Goal: Find specific page/section

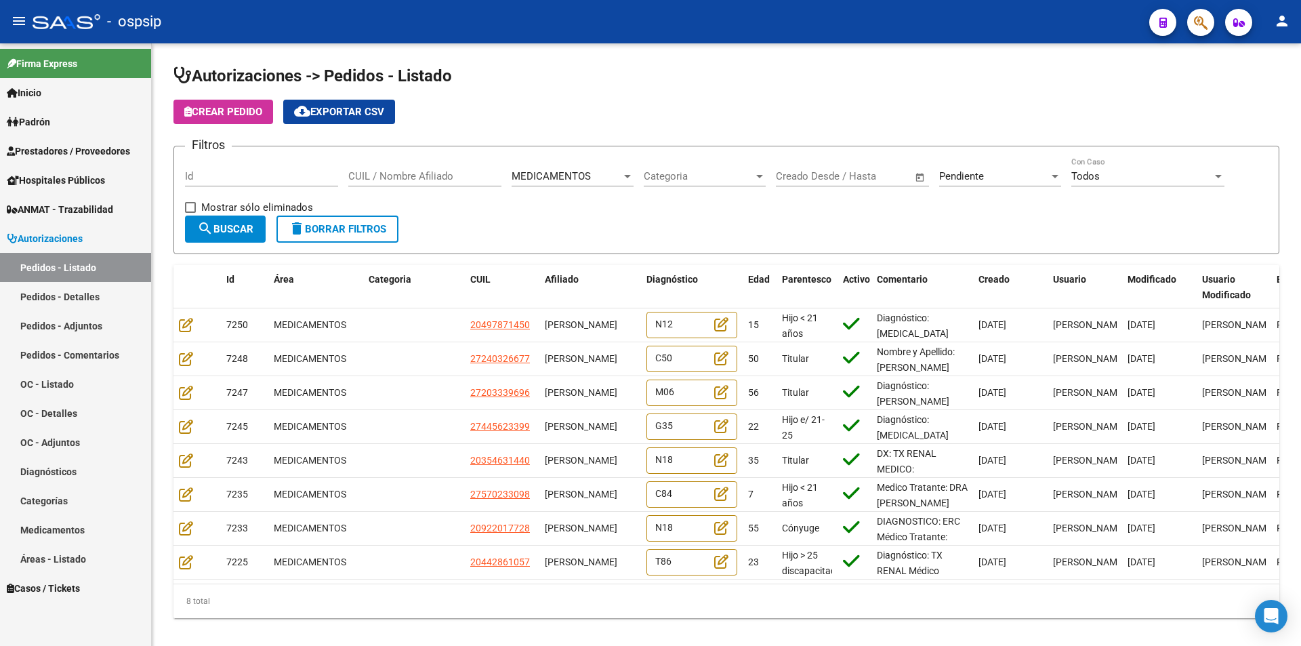
click at [65, 303] on link "Pedidos - Detalles" at bounding box center [75, 296] width 151 height 29
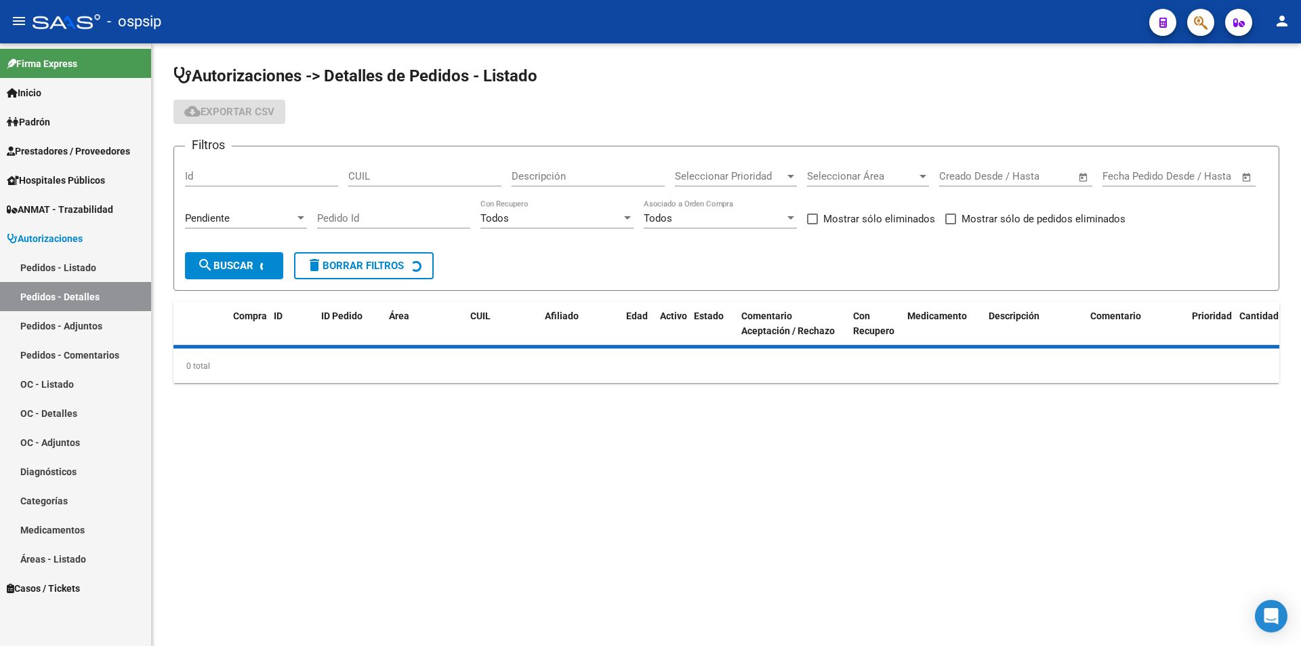
click at [68, 270] on link "Pedidos - Listado" at bounding box center [75, 267] width 151 height 29
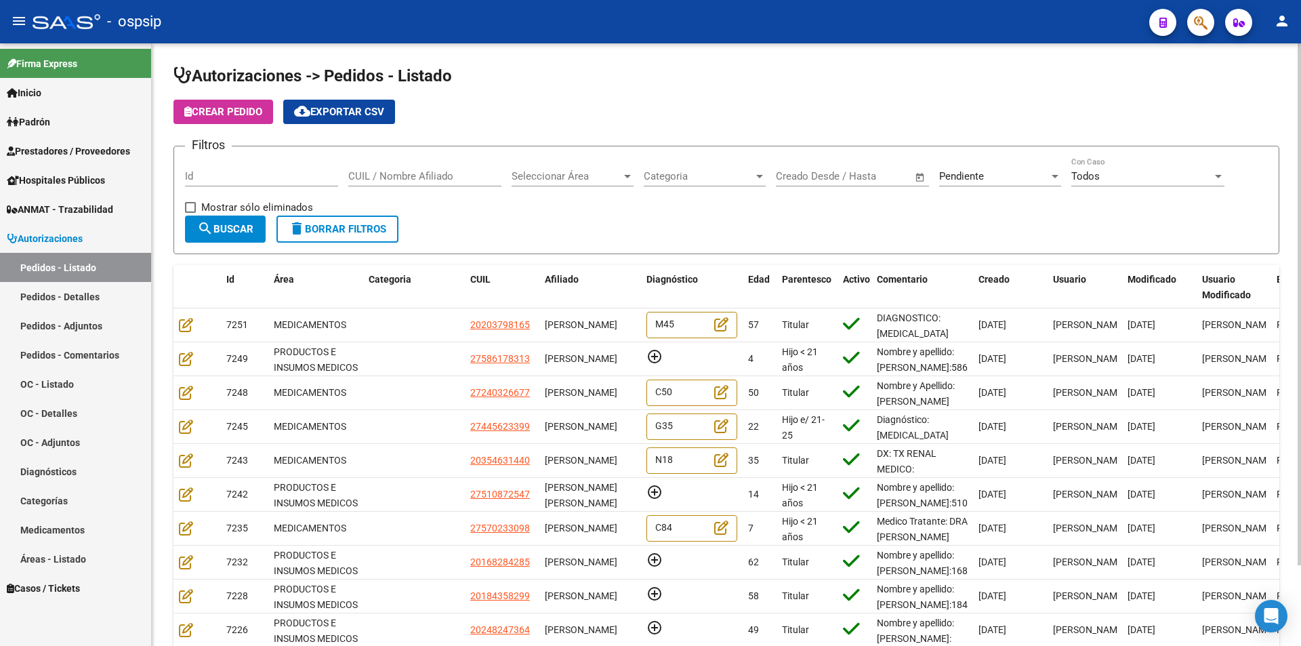
click at [588, 178] on span "Seleccionar Área" at bounding box center [567, 176] width 110 height 12
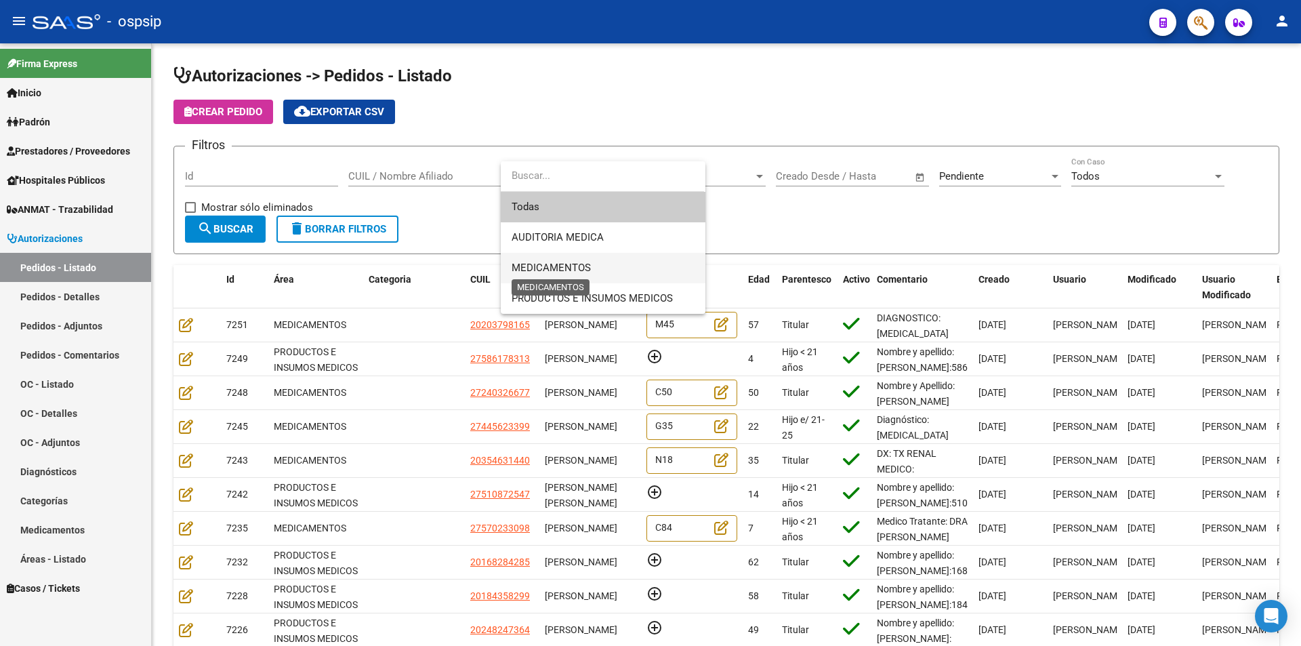
click at [555, 269] on span "MEDICAMENTOS" at bounding box center [551, 268] width 79 height 12
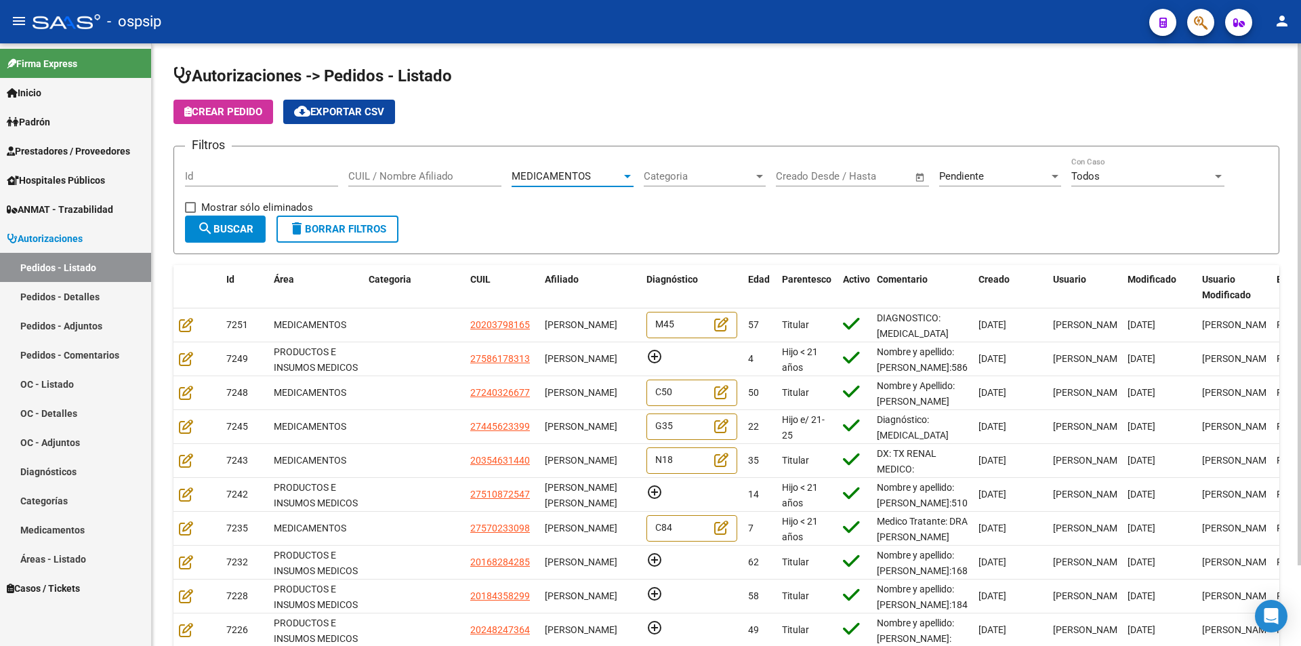
click at [603, 171] on div "MEDICAMENTOS" at bounding box center [567, 176] width 110 height 12
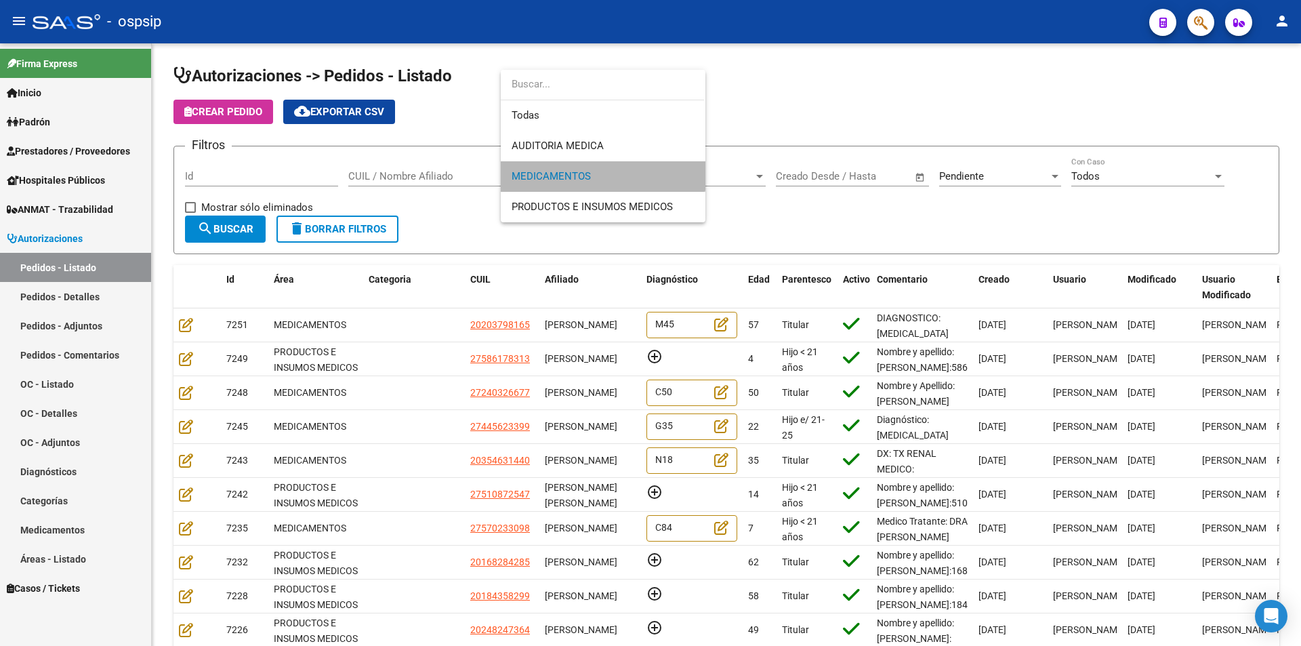
click at [594, 186] on span "MEDICAMENTOS" at bounding box center [603, 176] width 183 height 31
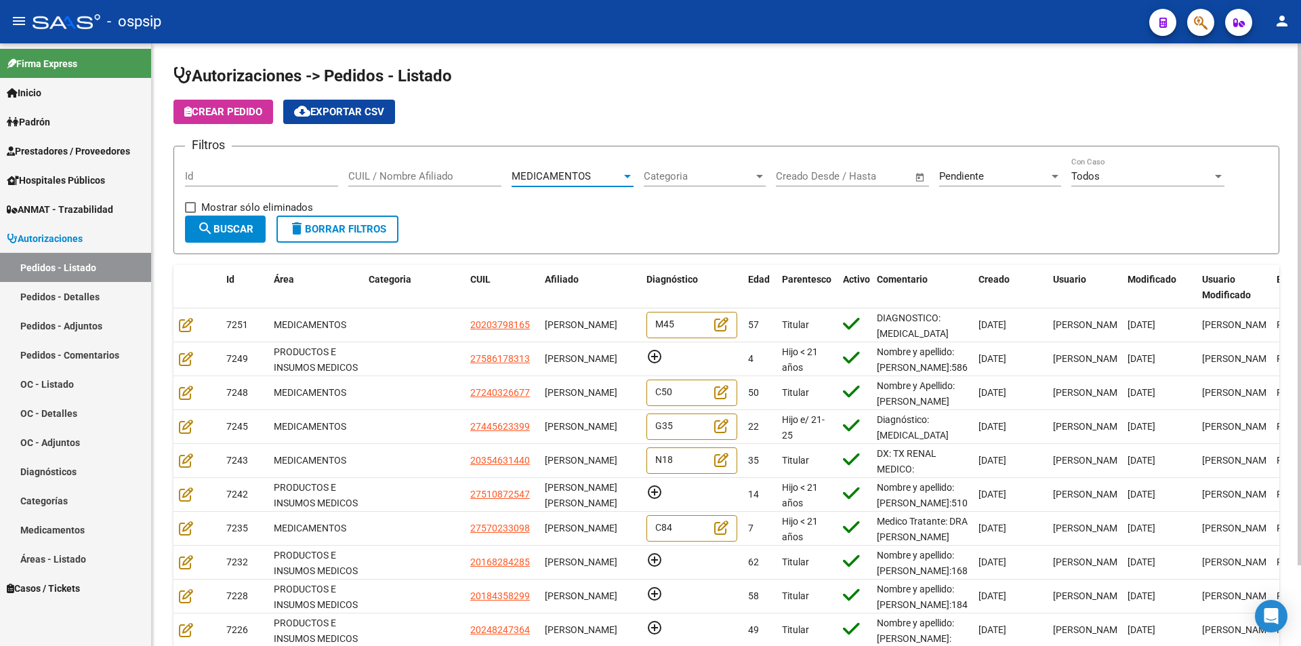
click at [225, 226] on span "search Buscar" at bounding box center [225, 229] width 56 height 12
